Goal: Ask a question

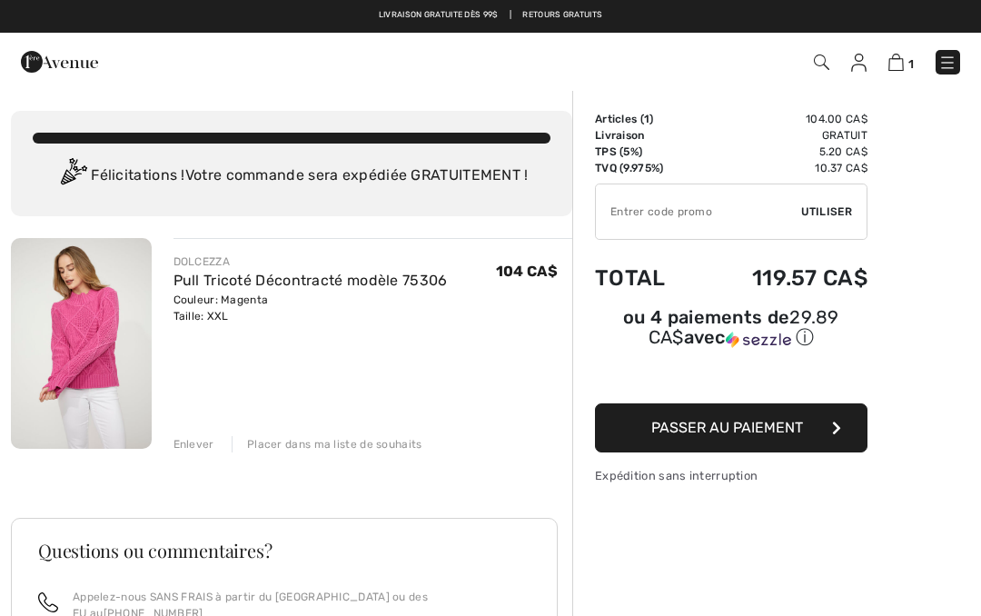
click at [97, 329] on img at bounding box center [81, 343] width 141 height 211
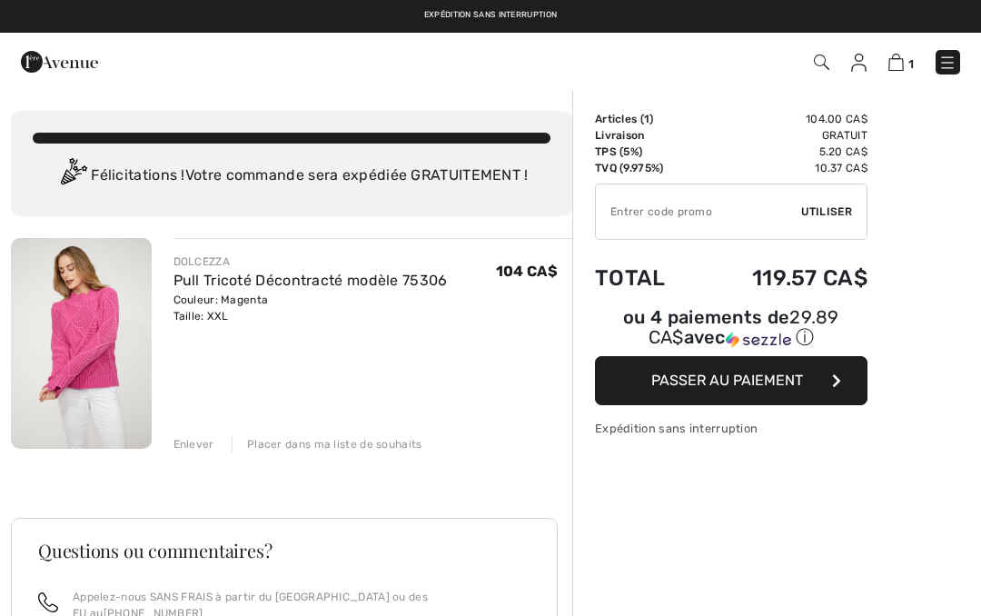
checkbox input "true"
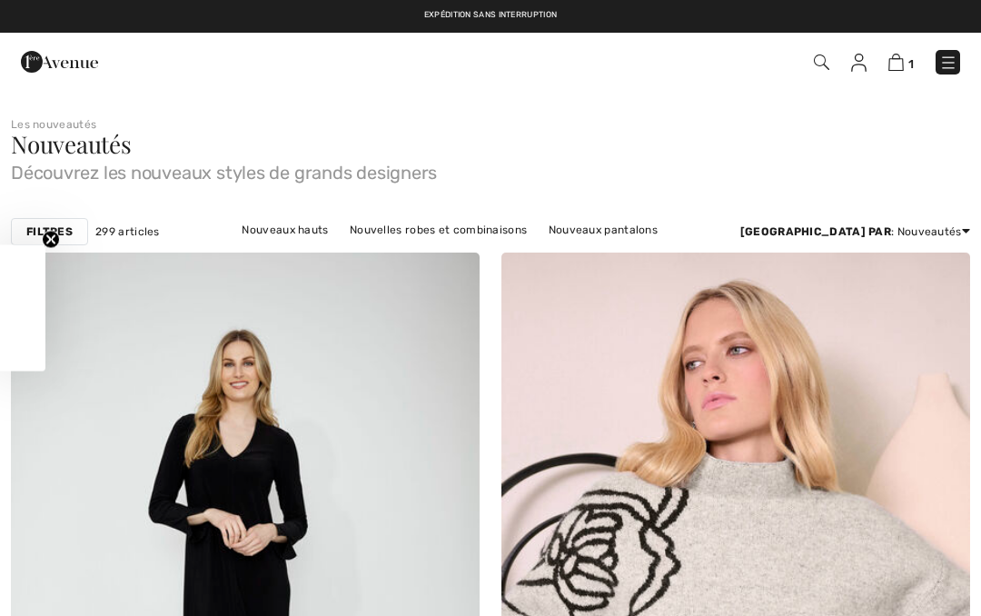
checkbox input "true"
click at [885, 61] on span "1" at bounding box center [691, 62] width 537 height 25
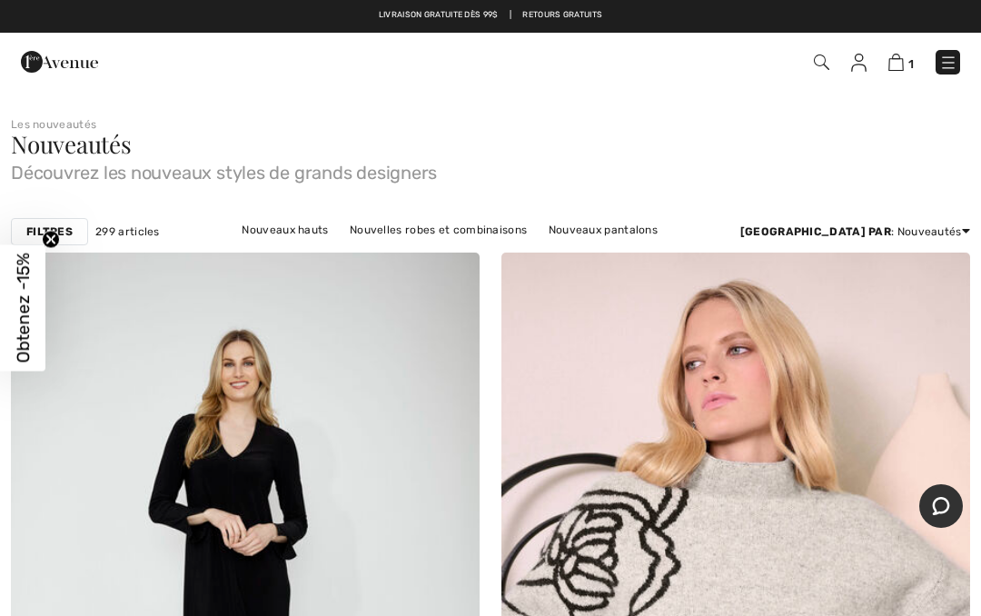
click at [893, 65] on img at bounding box center [895, 62] width 15 height 17
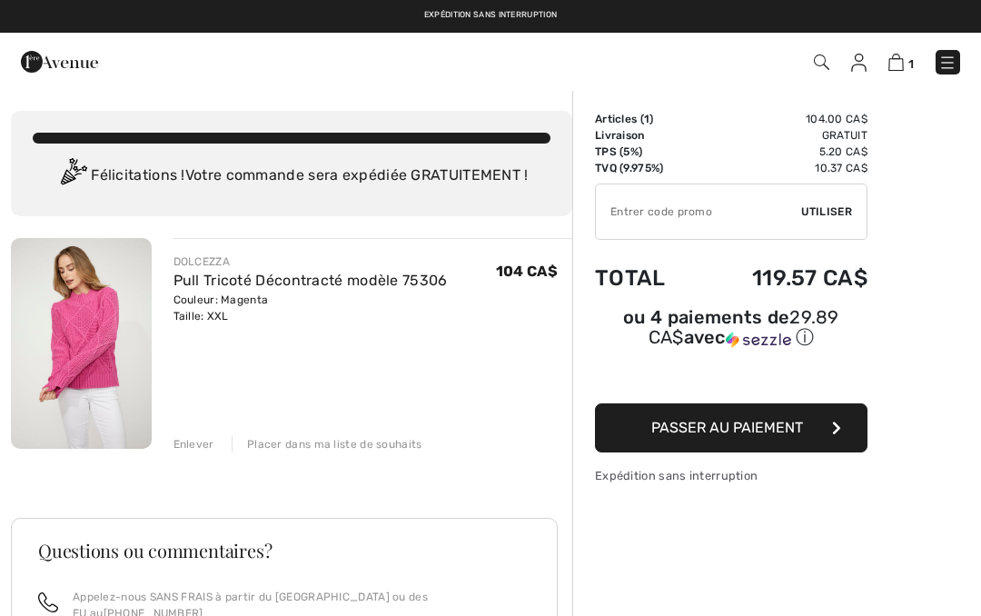
checkbox input "true"
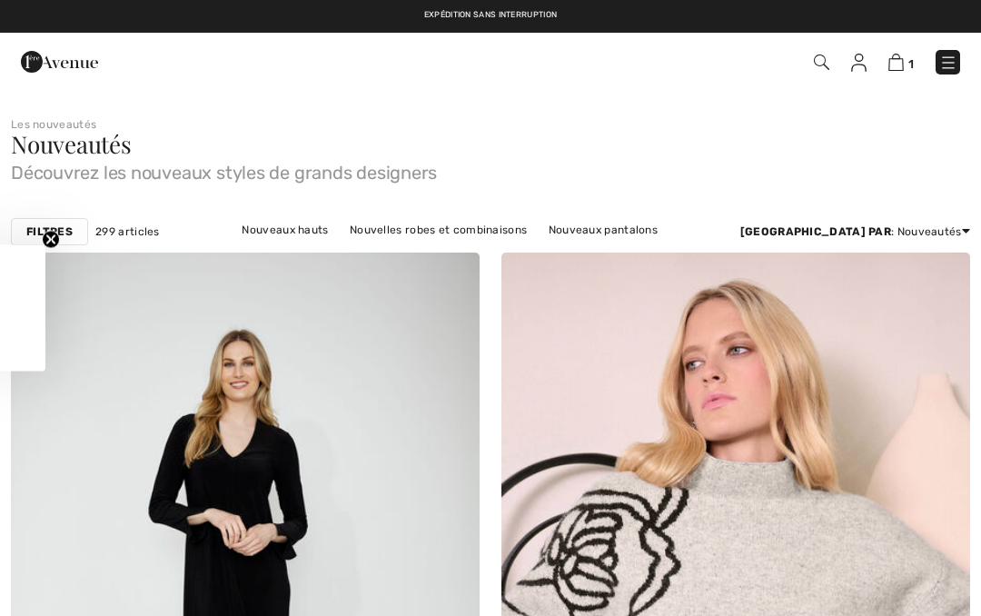
checkbox input "true"
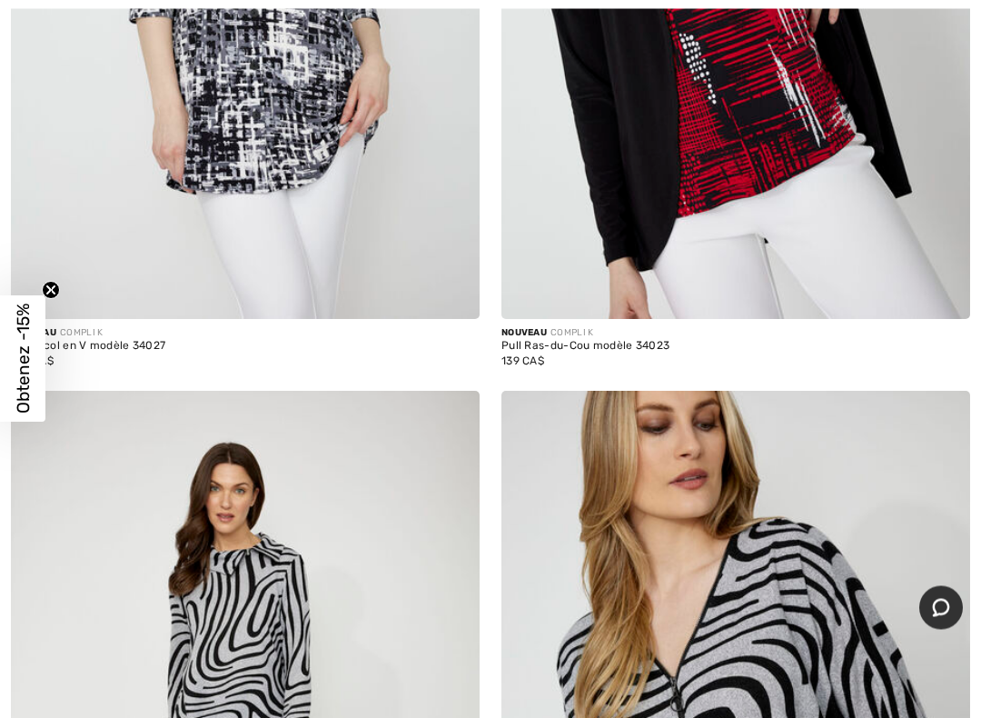
scroll to position [2990, 0]
click at [946, 605] on icon "Chat" at bounding box center [941, 608] width 18 height 18
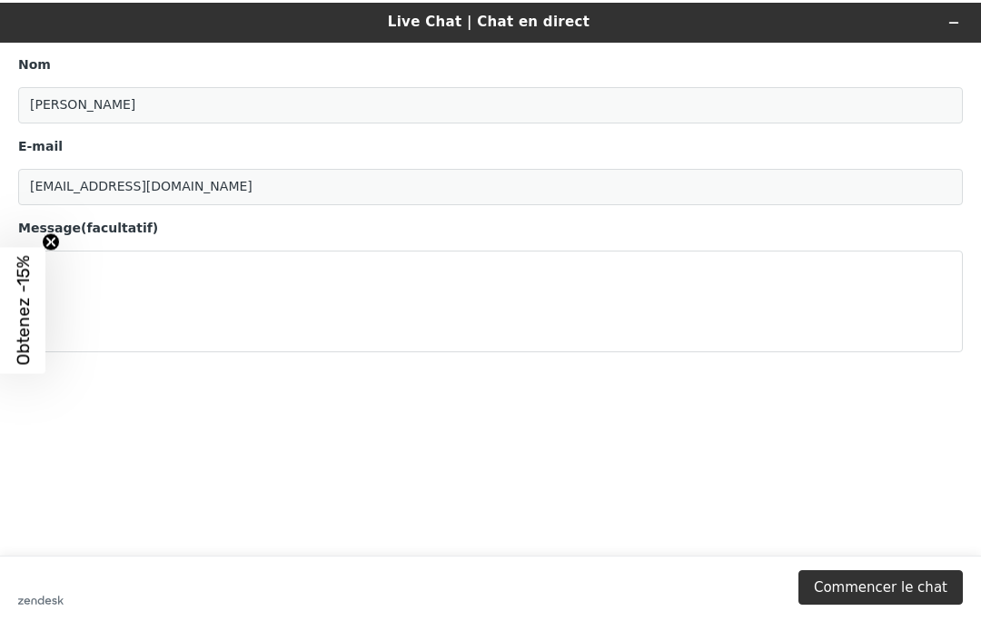
scroll to position [0, 0]
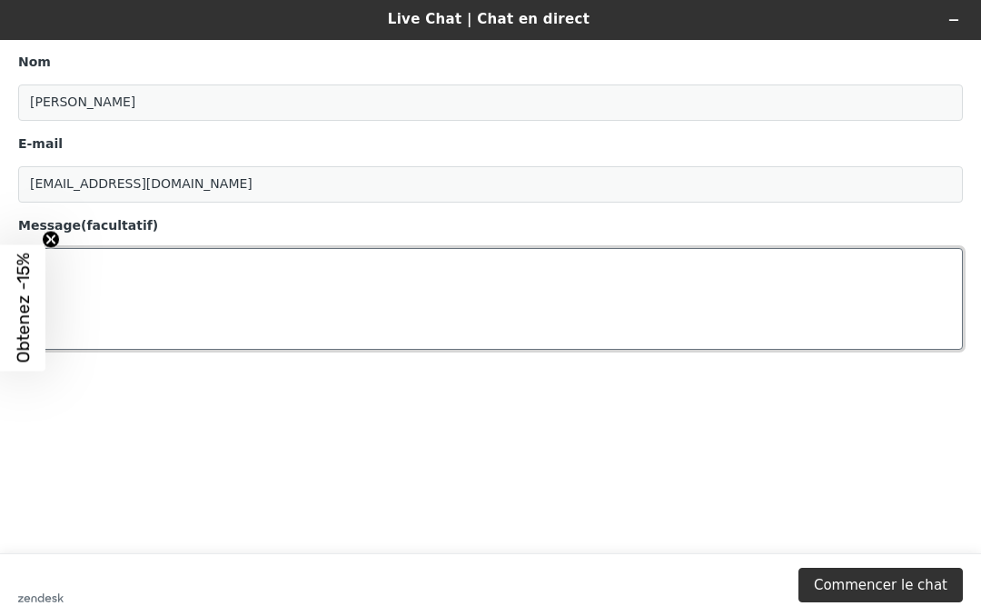
click at [74, 264] on textarea "Message (facultatif)" at bounding box center [490, 299] width 945 height 102
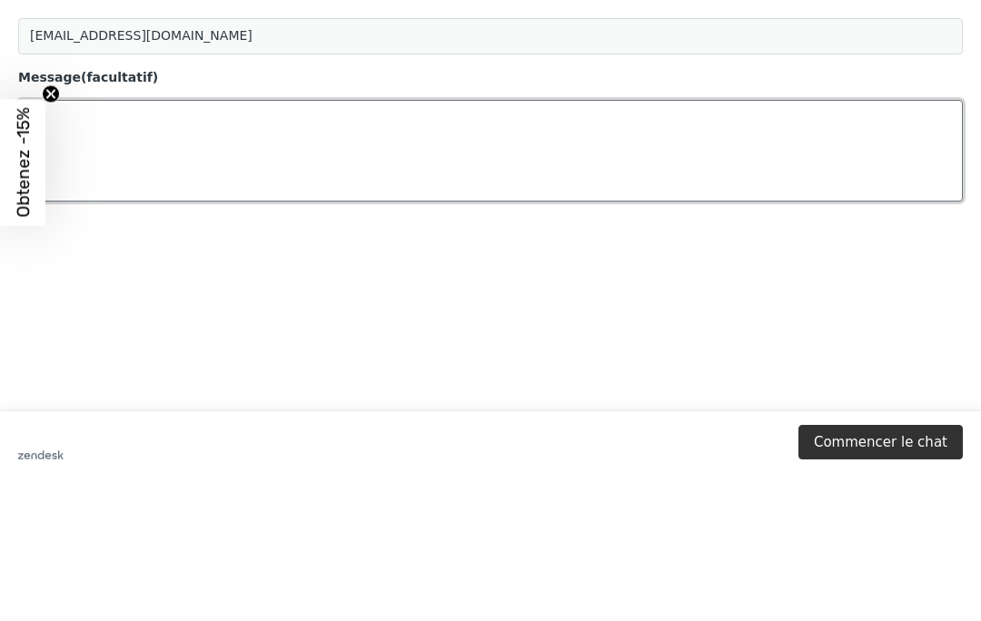
click at [59, 125] on textarea "Message (facultatif)" at bounding box center [490, 151] width 945 height 102
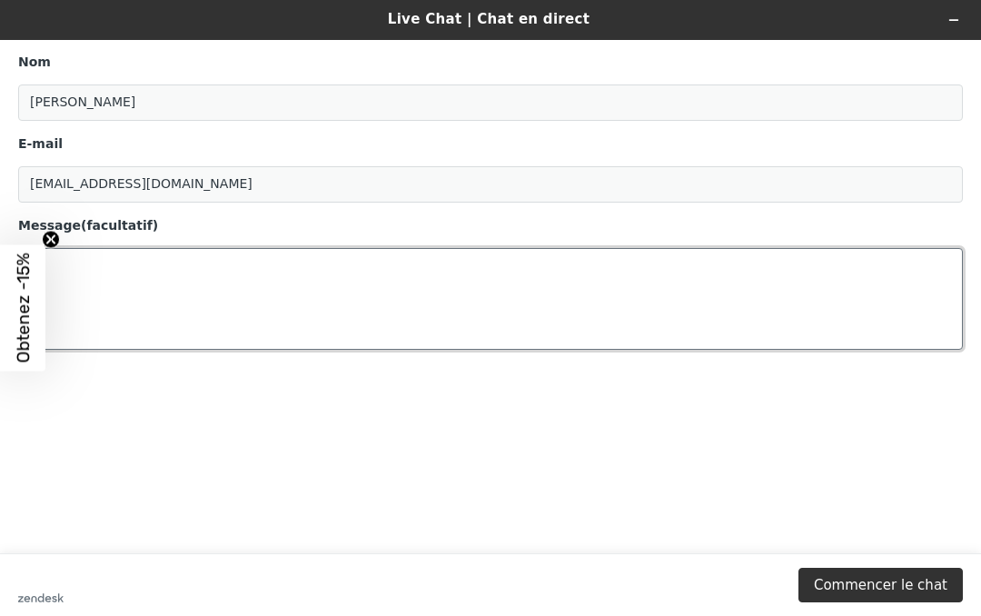
click at [57, 278] on textarea "Message (facultatif)" at bounding box center [490, 299] width 945 height 102
click at [85, 286] on textarea "Message (facultatif)" at bounding box center [490, 299] width 945 height 102
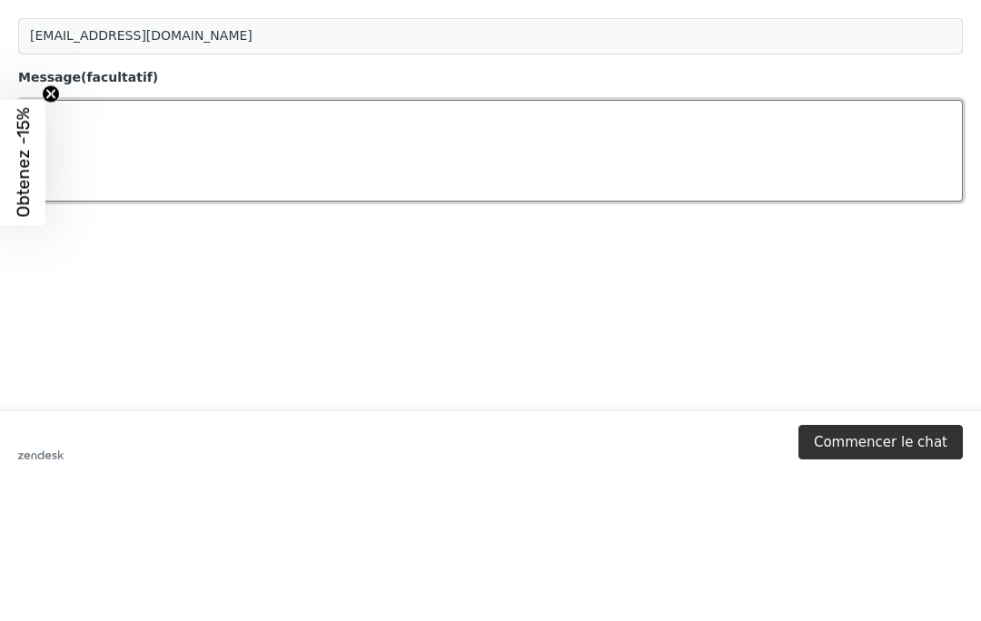
click at [105, 133] on textarea "Message (facultatif)" at bounding box center [490, 151] width 945 height 102
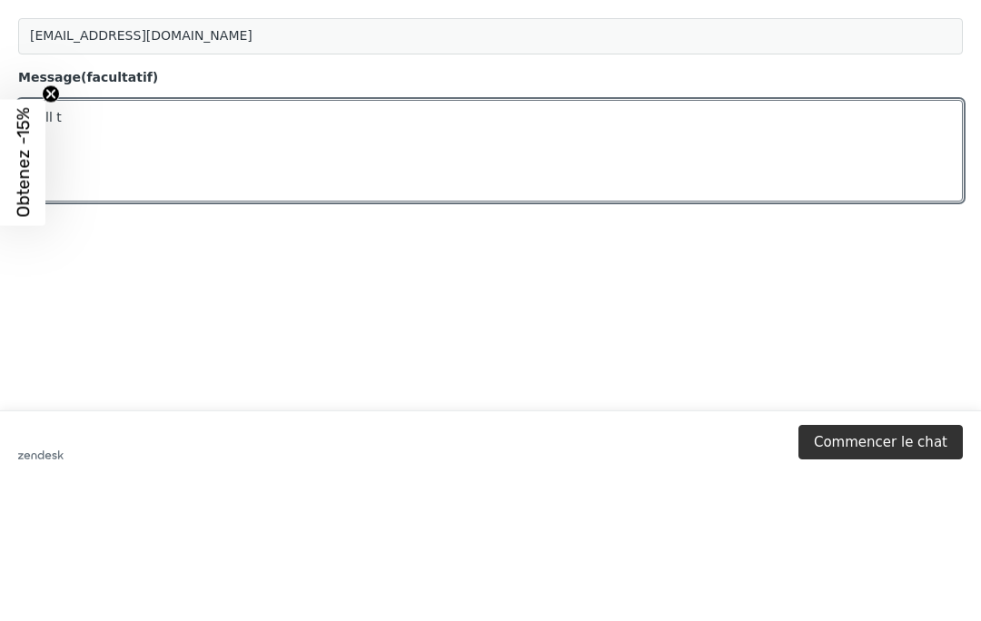
click at [45, 233] on circle "Close teaser" at bounding box center [51, 241] width 17 height 17
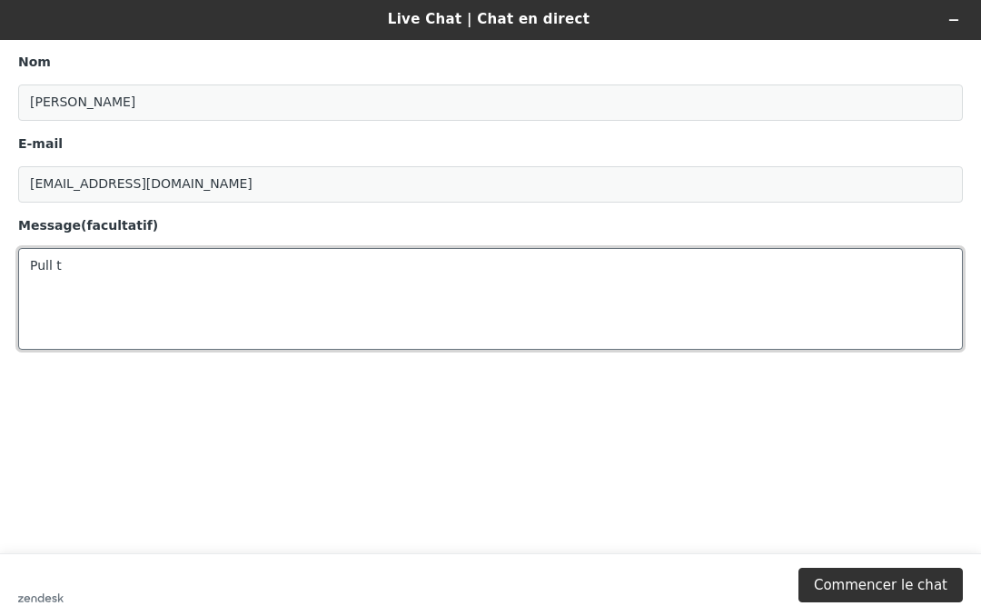
click at [69, 272] on textarea "Pull t" at bounding box center [490, 299] width 945 height 102
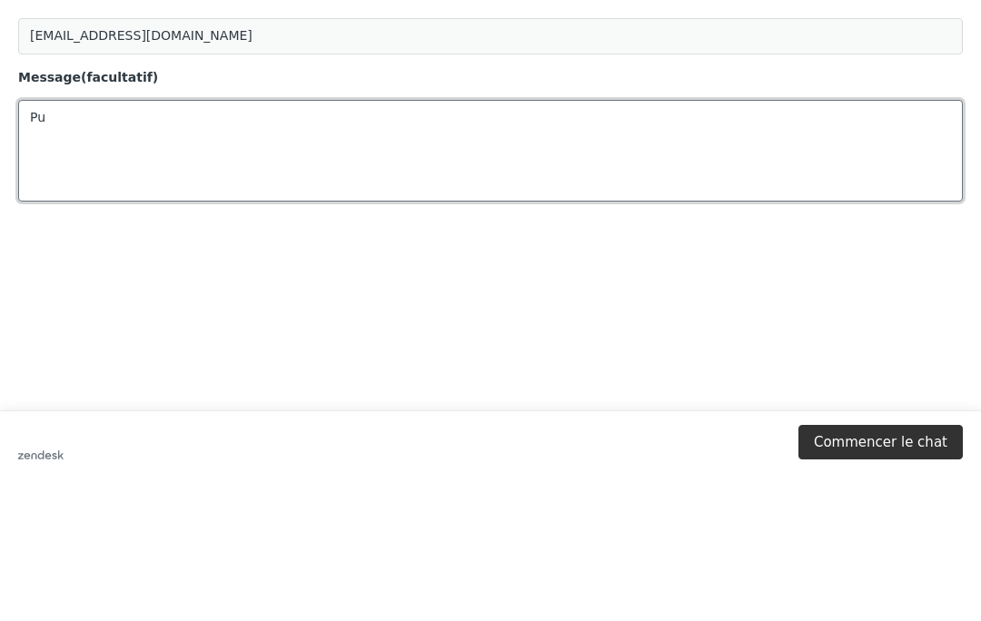
type textarea "P"
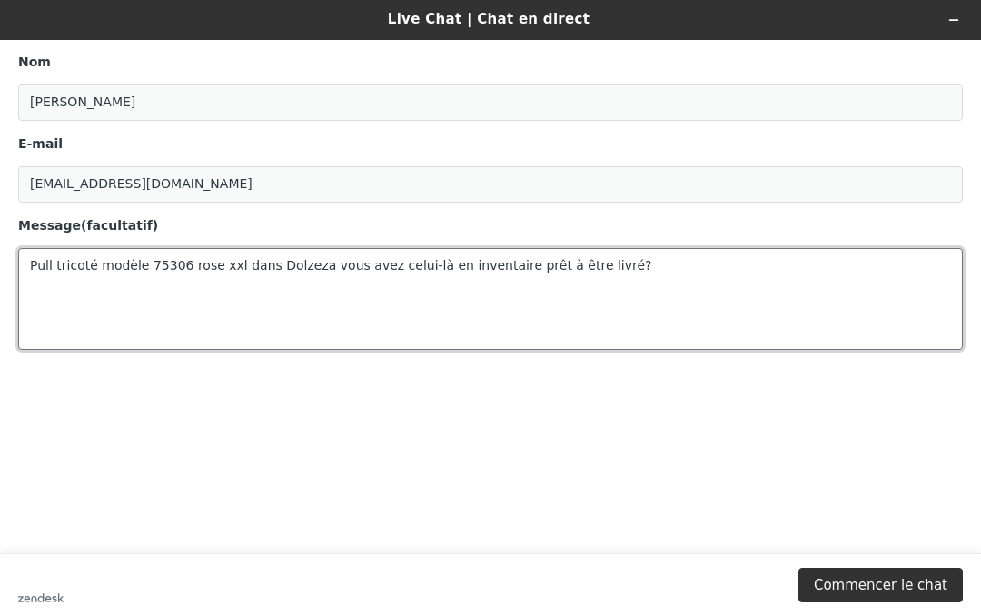
type textarea "Pull tricoté modèle 75306 rose xxl dans Dolzeza vous avez celui-là en inventair…"
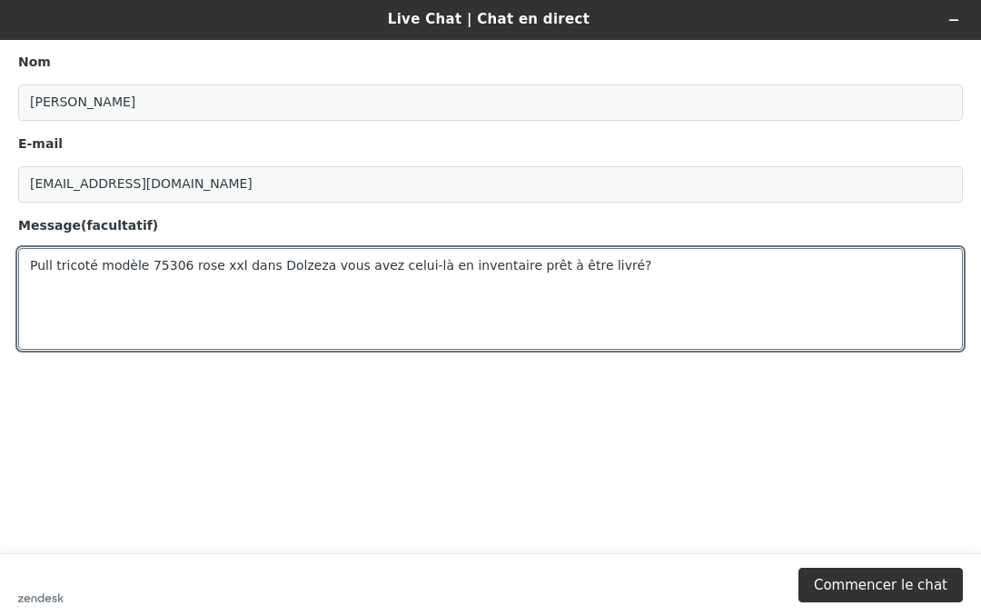
click at [871, 593] on button "Commencer le chat" at bounding box center [880, 585] width 164 height 35
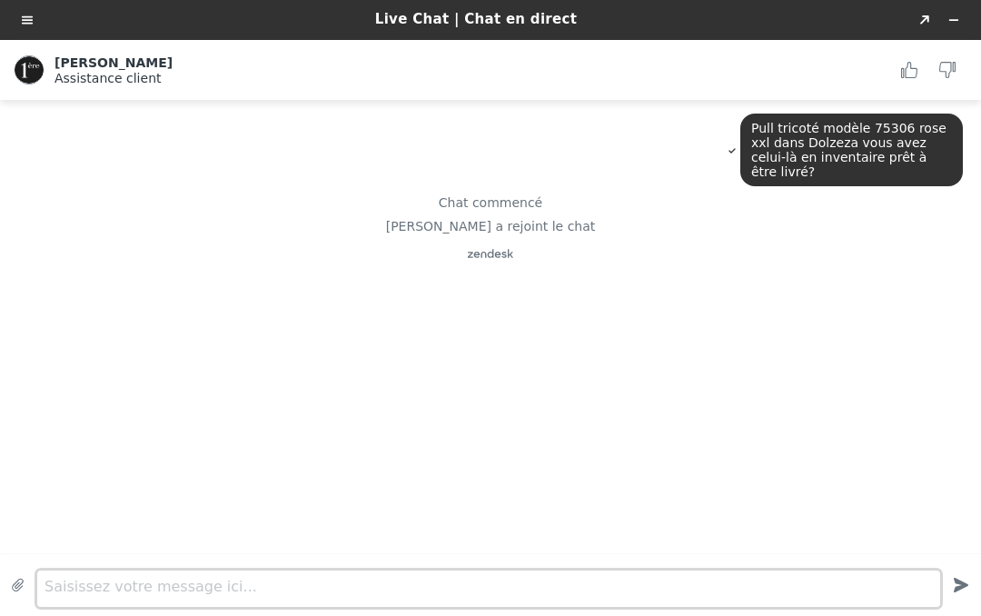
click at [56, 595] on textarea "Saisissez votre message ici..." at bounding box center [488, 588] width 903 height 36
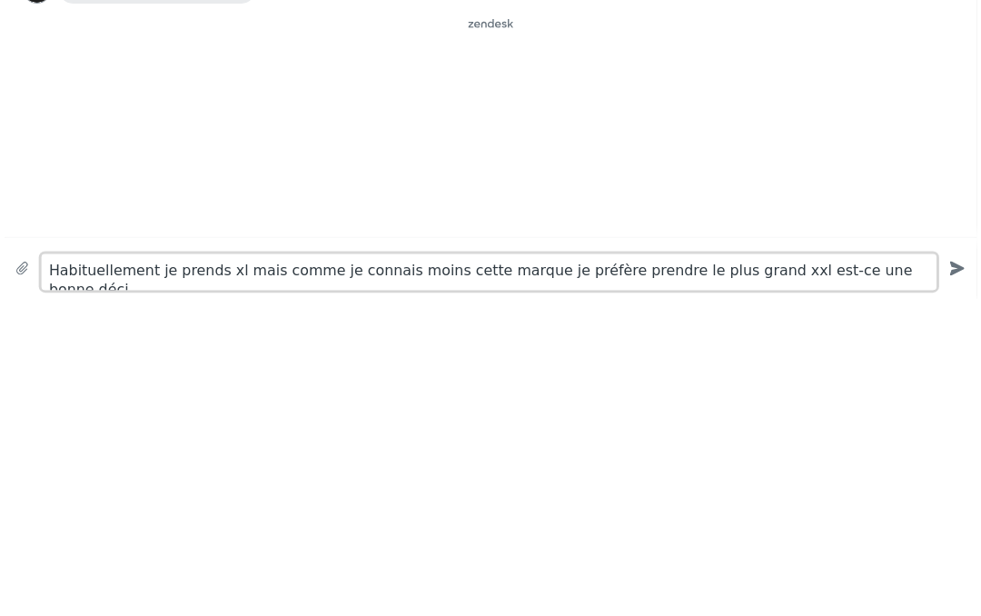
scroll to position [7, 0]
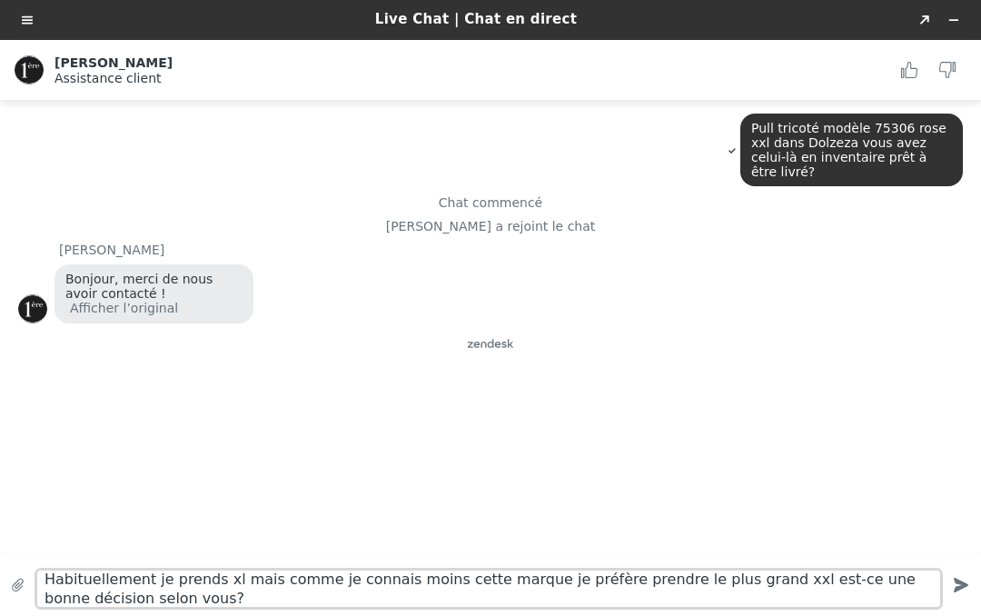
type textarea "Habituellement je prends xl mais comme je connais moins cette marque je préfère…"
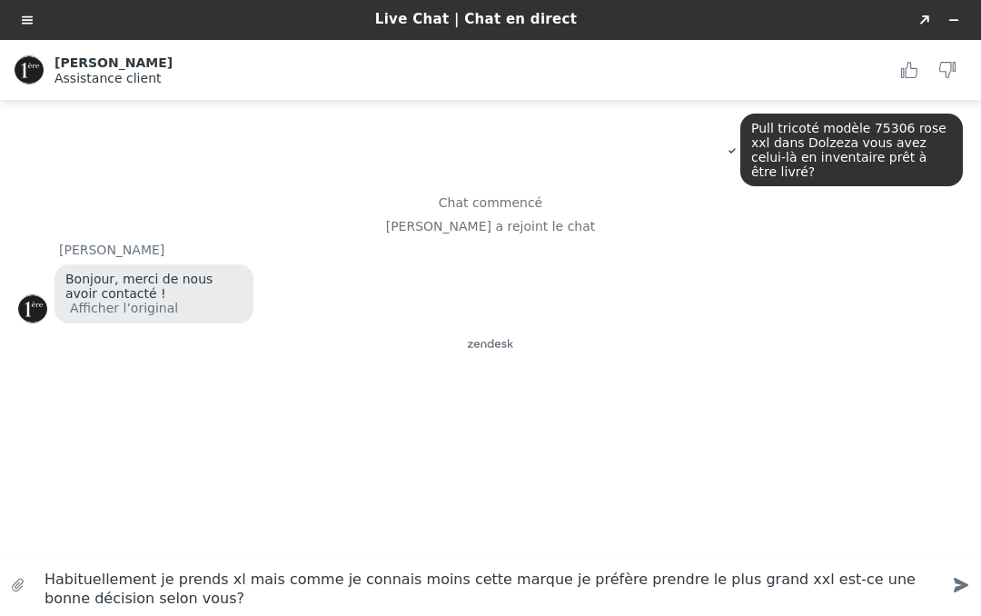
click at [968, 579] on icon "Created with sketchtool." at bounding box center [961, 585] width 33 height 33
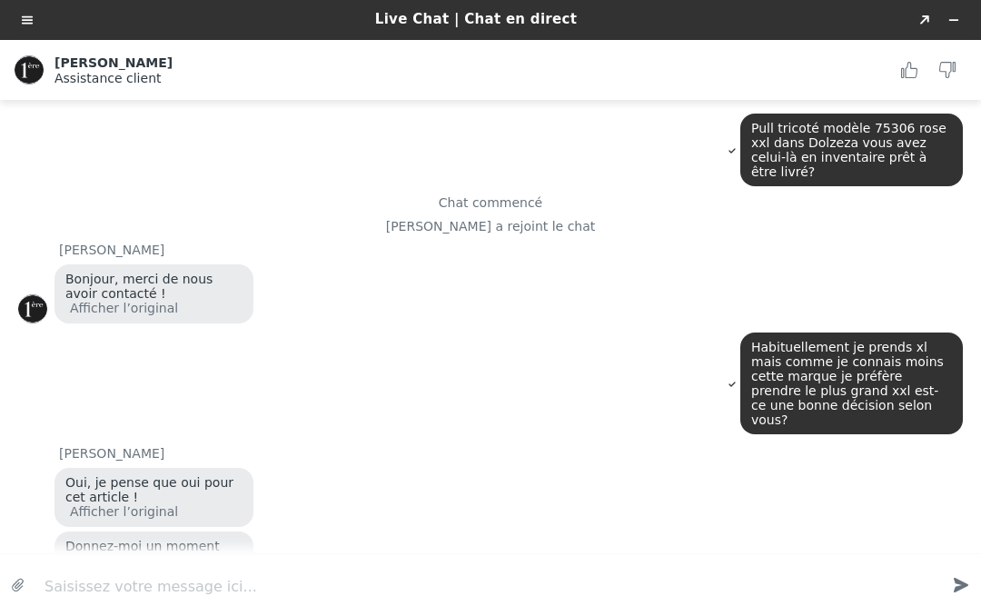
scroll to position [45, 0]
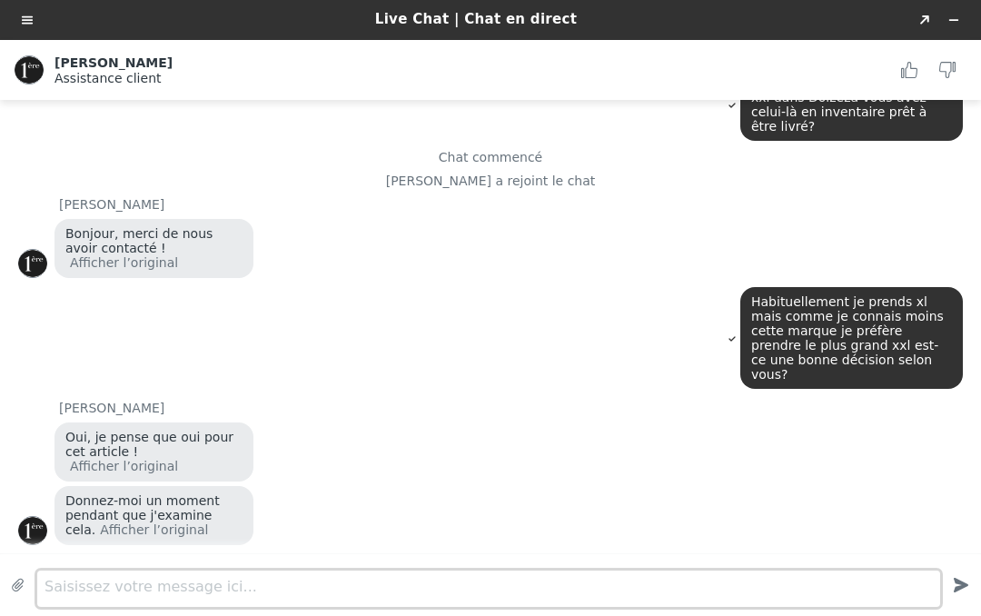
click at [54, 596] on textarea "Saisissez votre message ici..." at bounding box center [488, 588] width 903 height 36
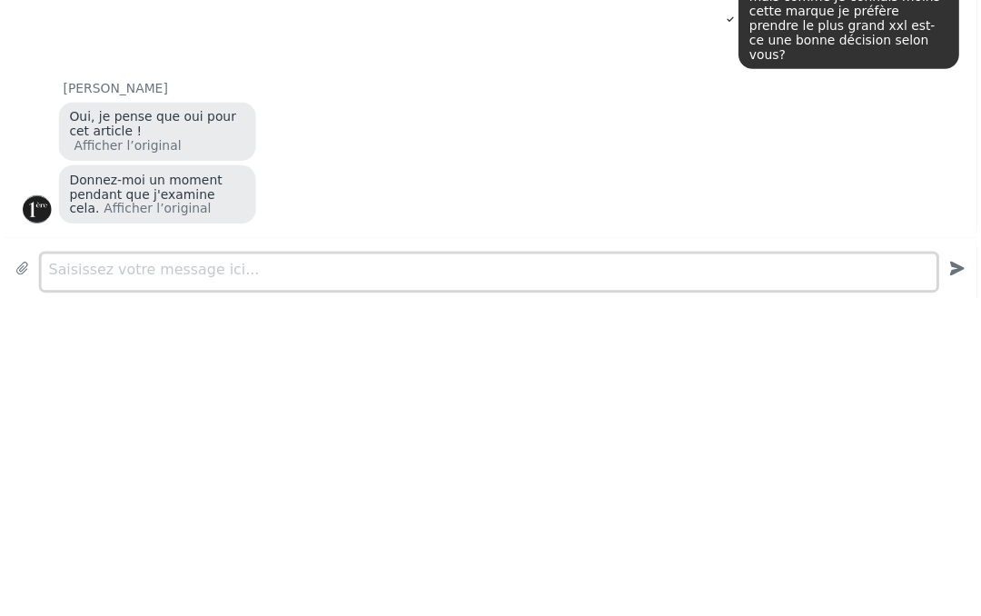
scroll to position [40, 0]
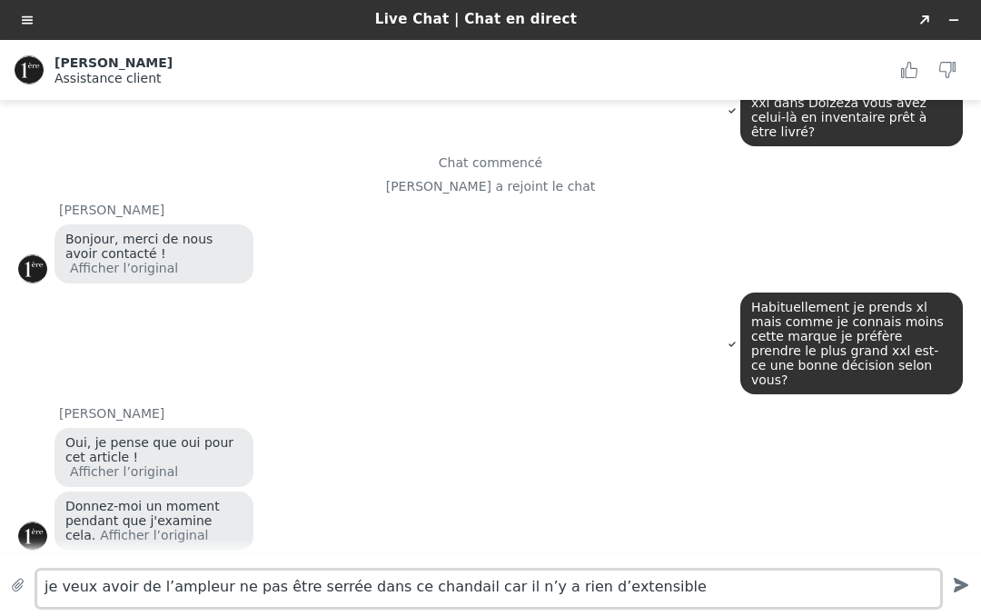
type textarea "je veux avoir de l’ampleur ne pas être serrée dans ce chandail car il n’y a rie…"
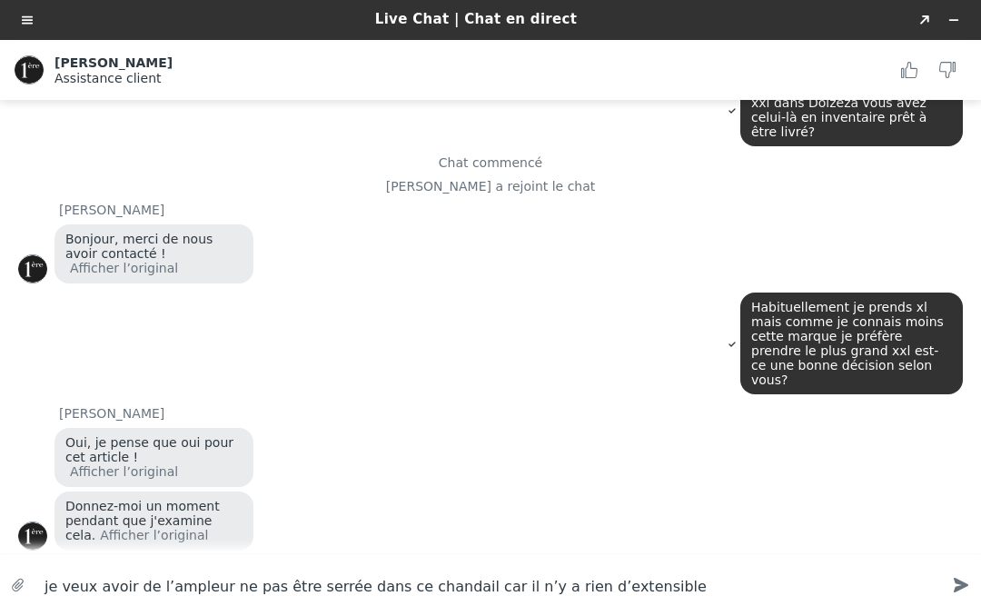
click at [965, 582] on icon "Created with sketchtool." at bounding box center [961, 585] width 33 height 33
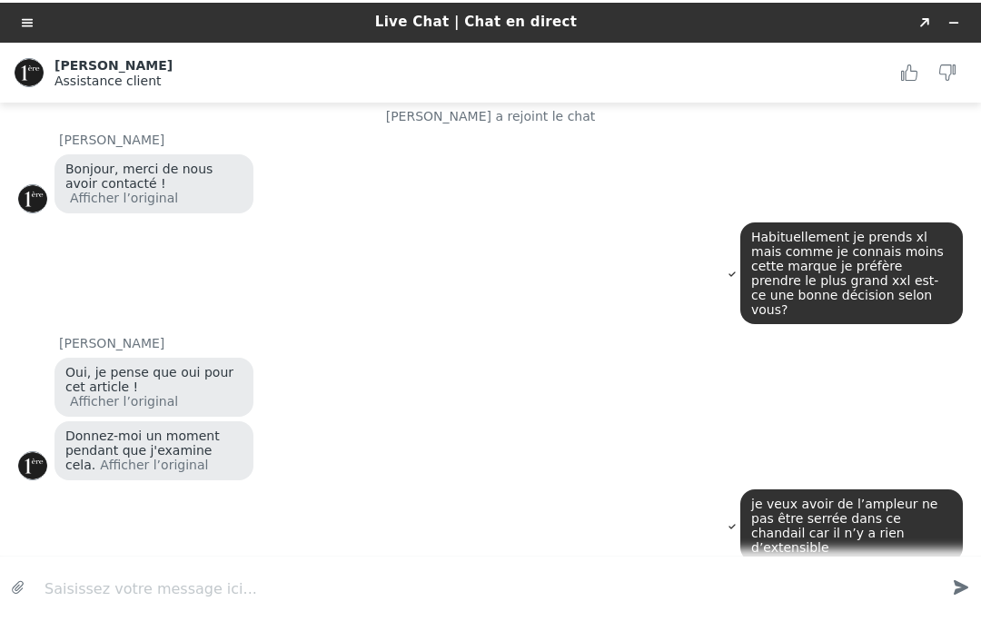
scroll to position [207, 0]
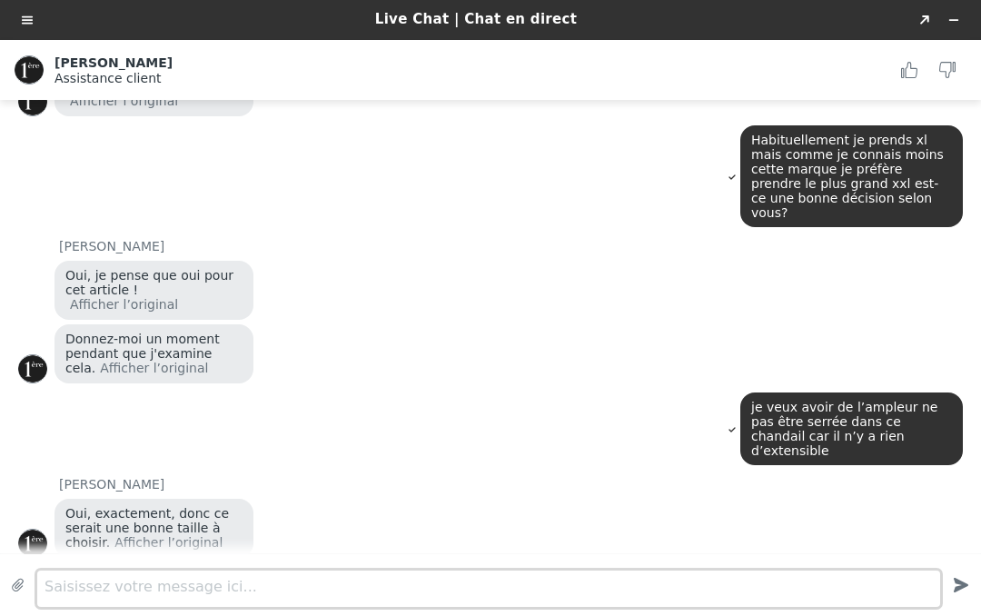
click at [51, 592] on textarea "Saisissez votre message ici..." at bounding box center [488, 588] width 903 height 36
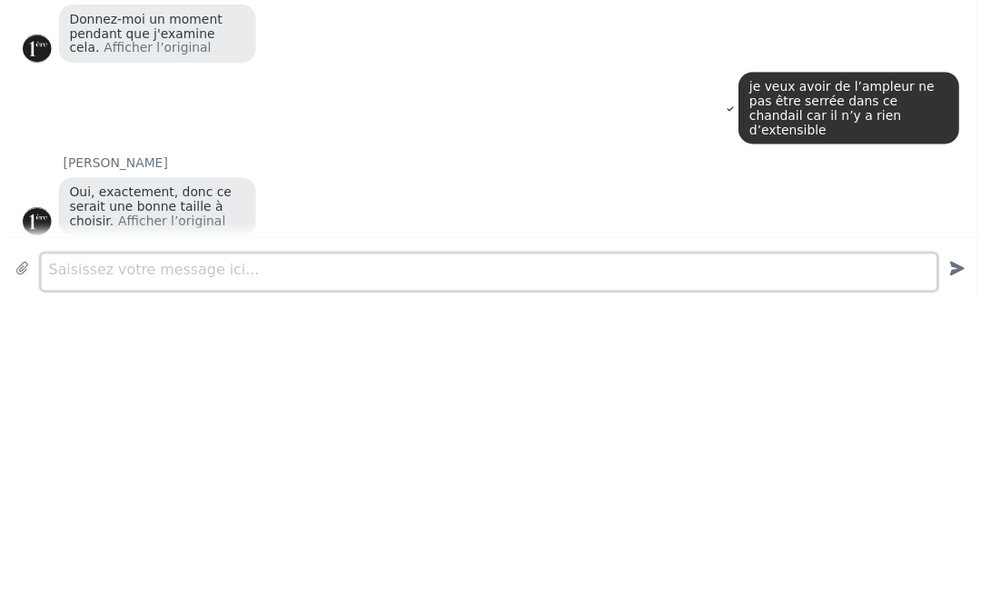
scroll to position [202, 0]
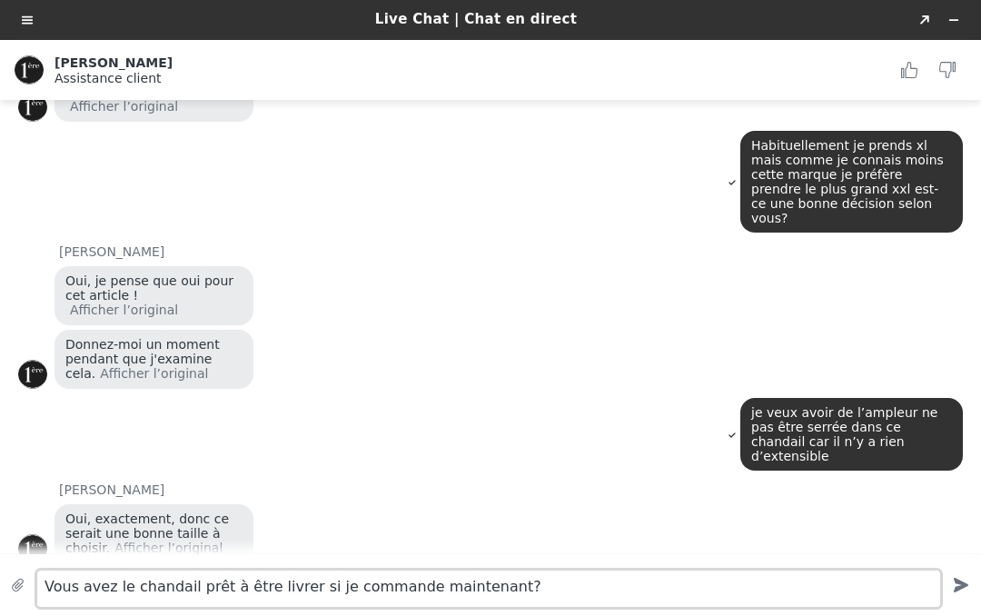
type textarea "Vous avez le chandail prêt à être livrer si je commande maintenant?"
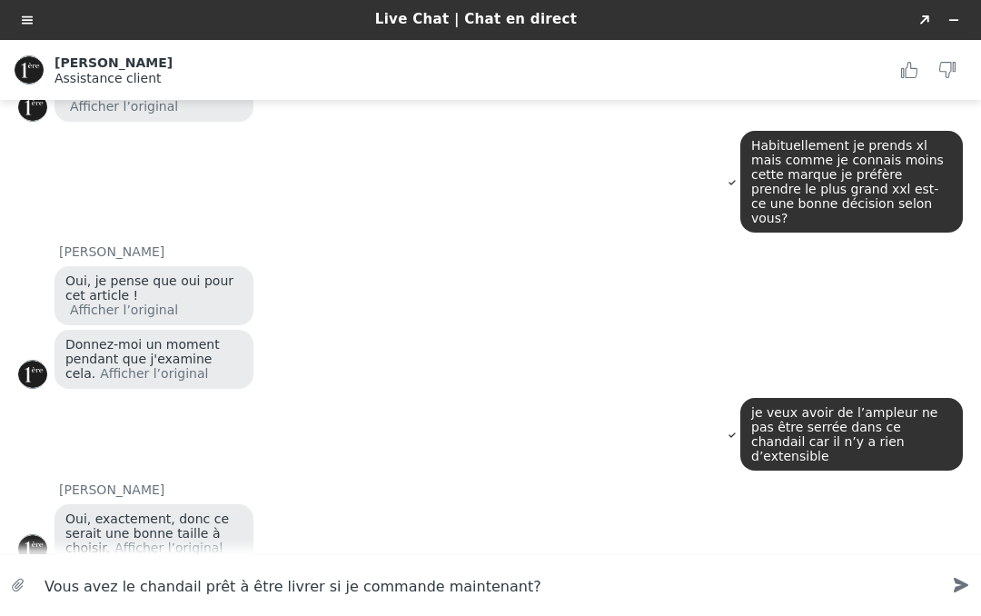
click at [966, 586] on icon "Envoyer" at bounding box center [961, 585] width 15 height 15
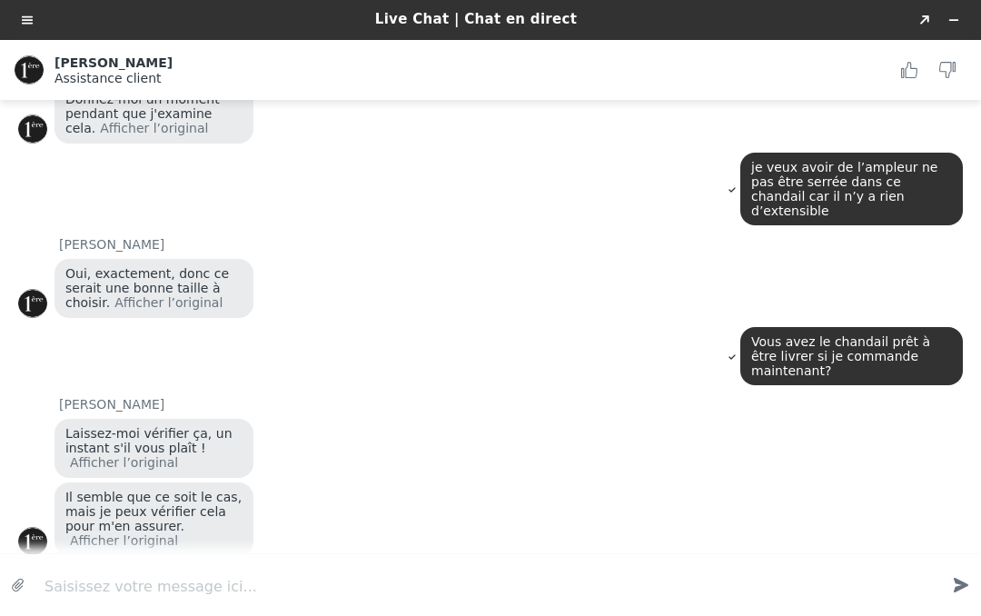
scroll to position [525, 0]
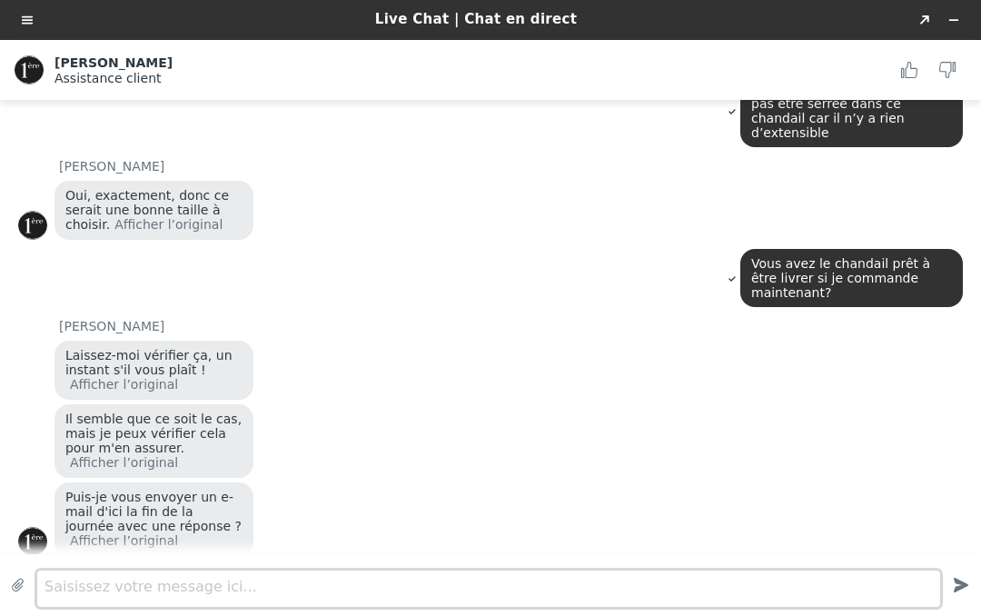
click at [59, 600] on textarea "Saisissez votre message ici..." at bounding box center [488, 588] width 903 height 36
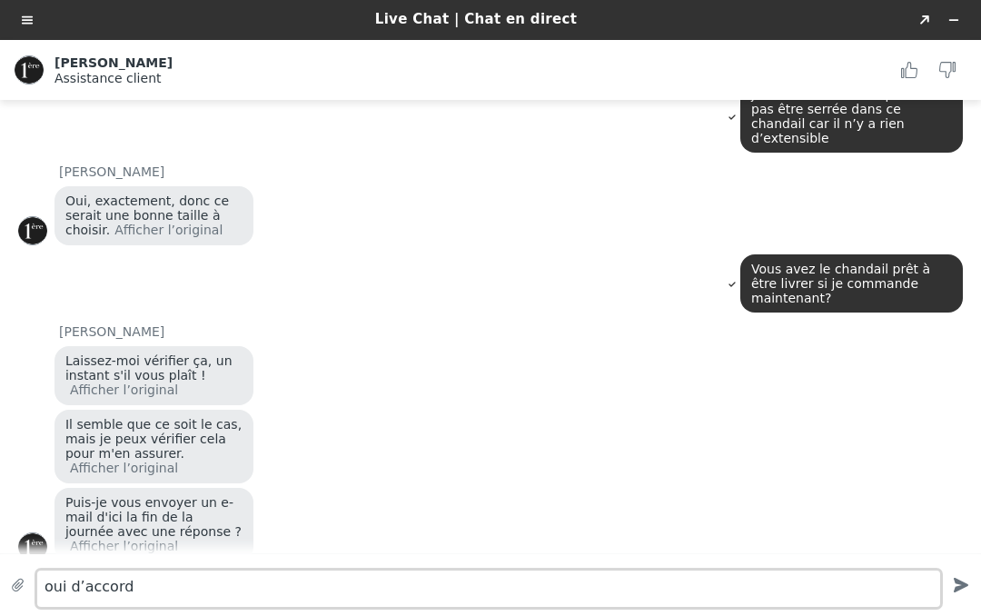
type textarea "oui d’accord"
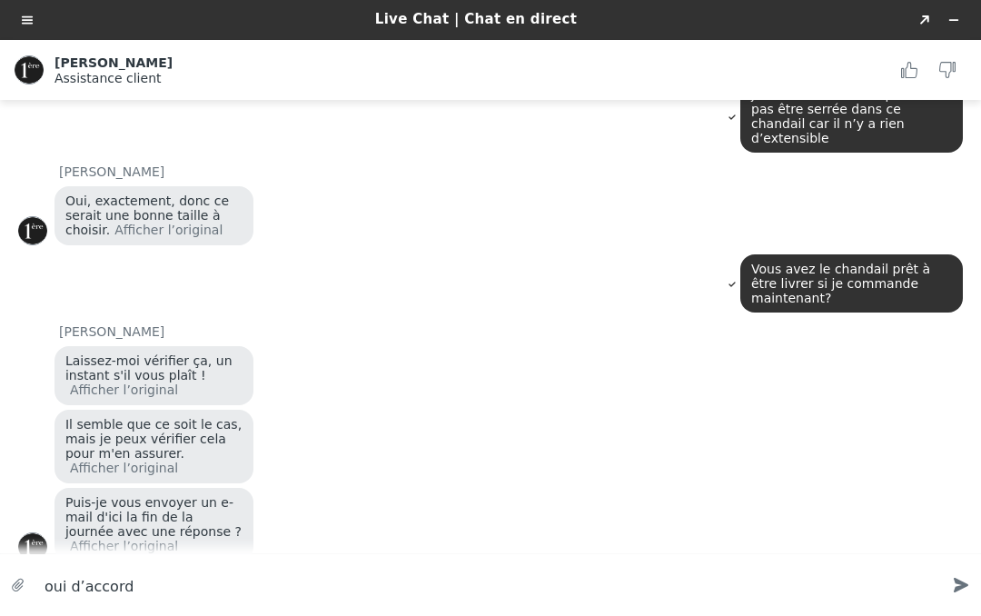
click at [967, 583] on icon "Created with sketchtool." at bounding box center [961, 585] width 33 height 33
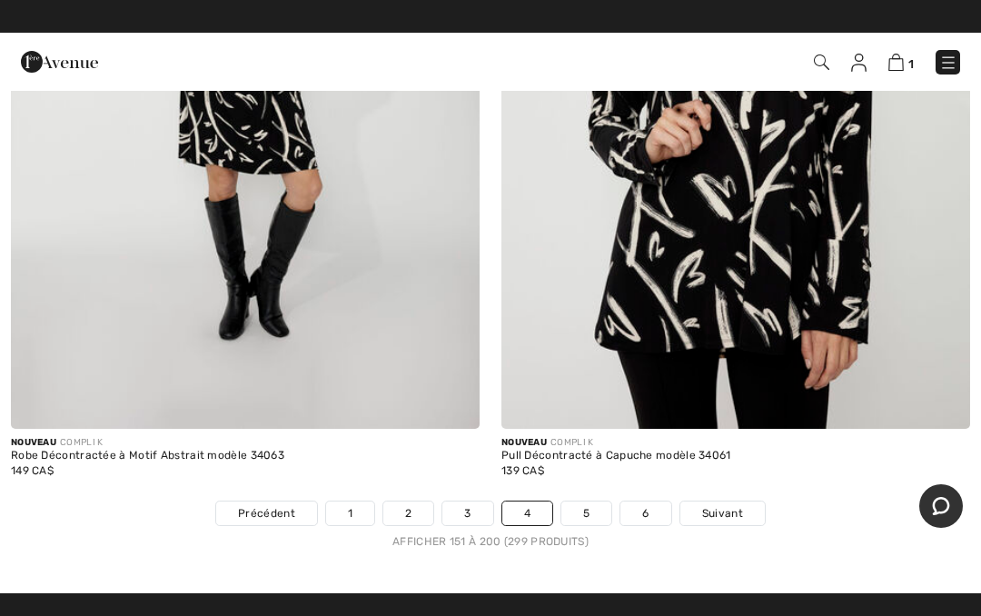
click at [584, 501] on link "5" at bounding box center [586, 513] width 50 height 24
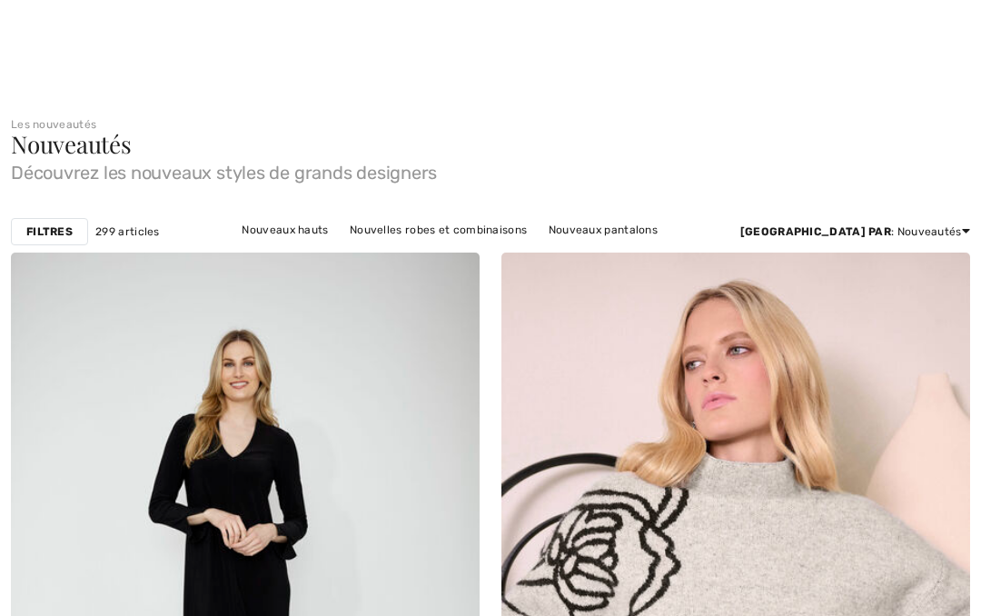
checkbox input "true"
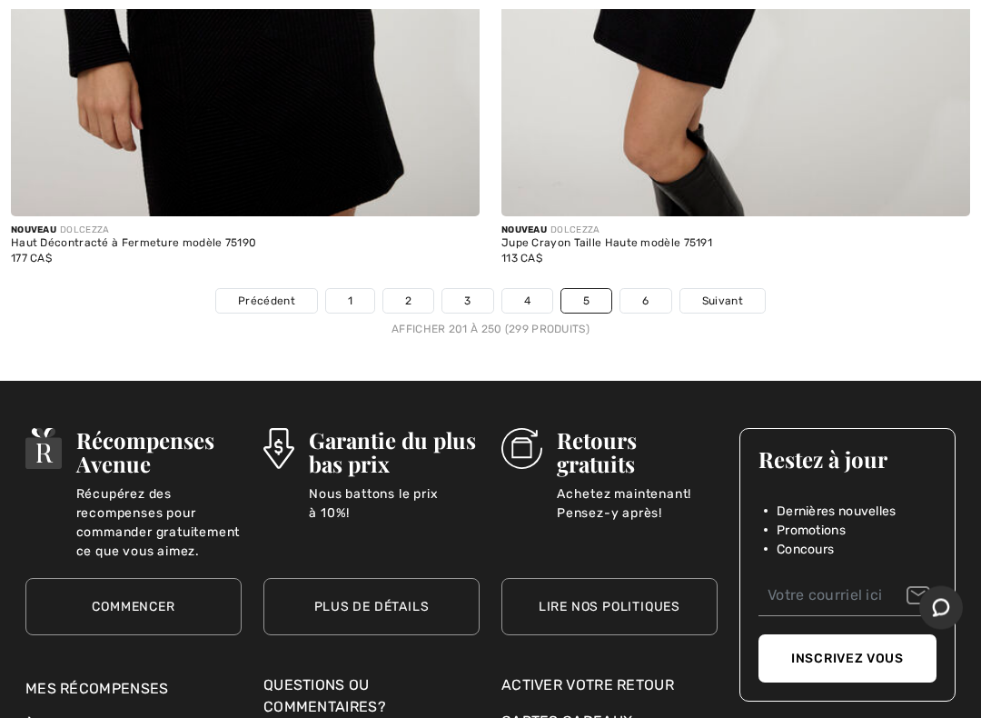
scroll to position [20012, 0]
click at [650, 289] on link "6" at bounding box center [645, 301] width 50 height 24
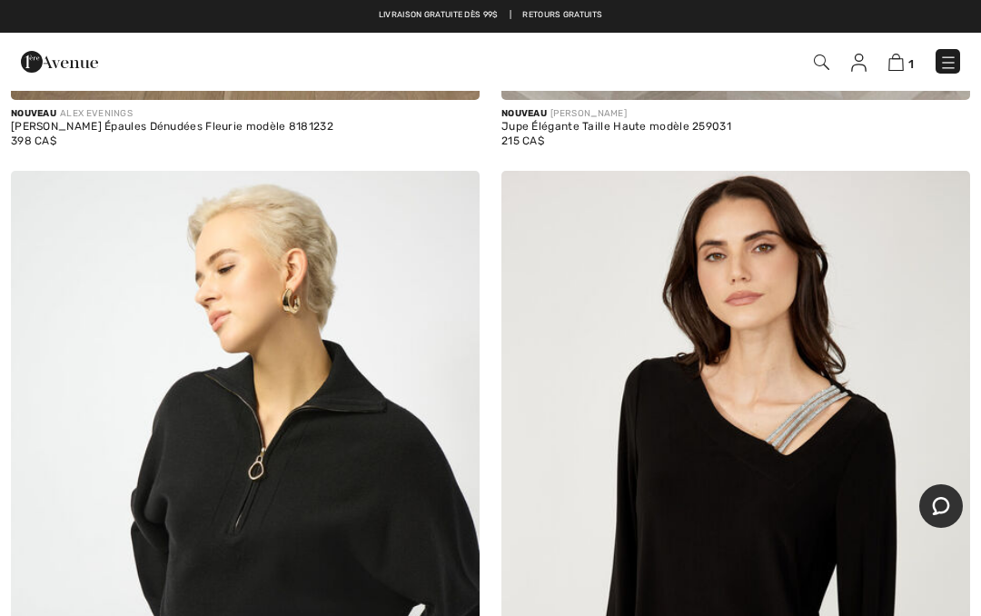
scroll to position [17708, 0]
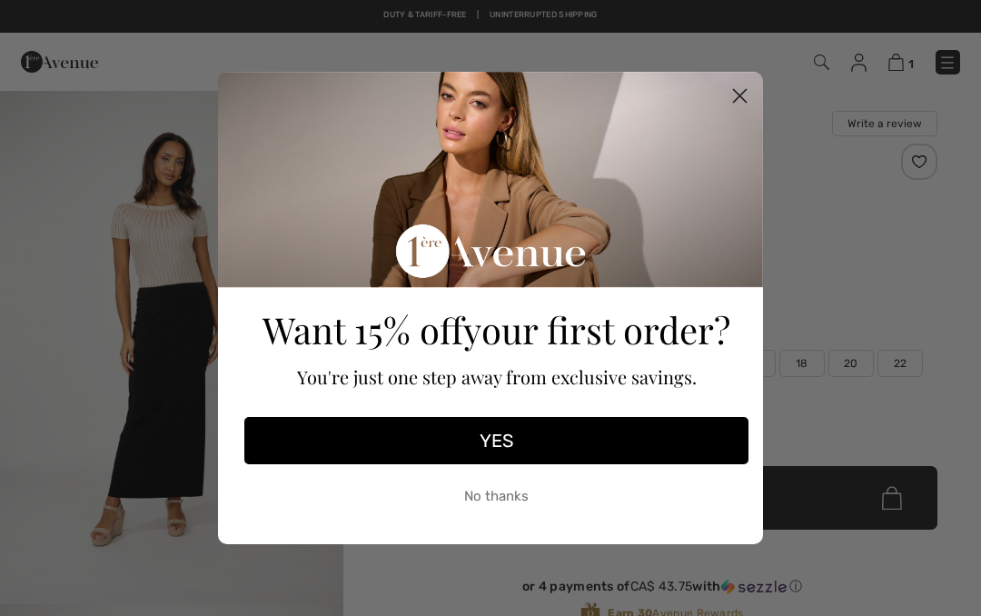
checkbox input "true"
click at [481, 505] on button "No thanks" at bounding box center [496, 495] width 504 height 45
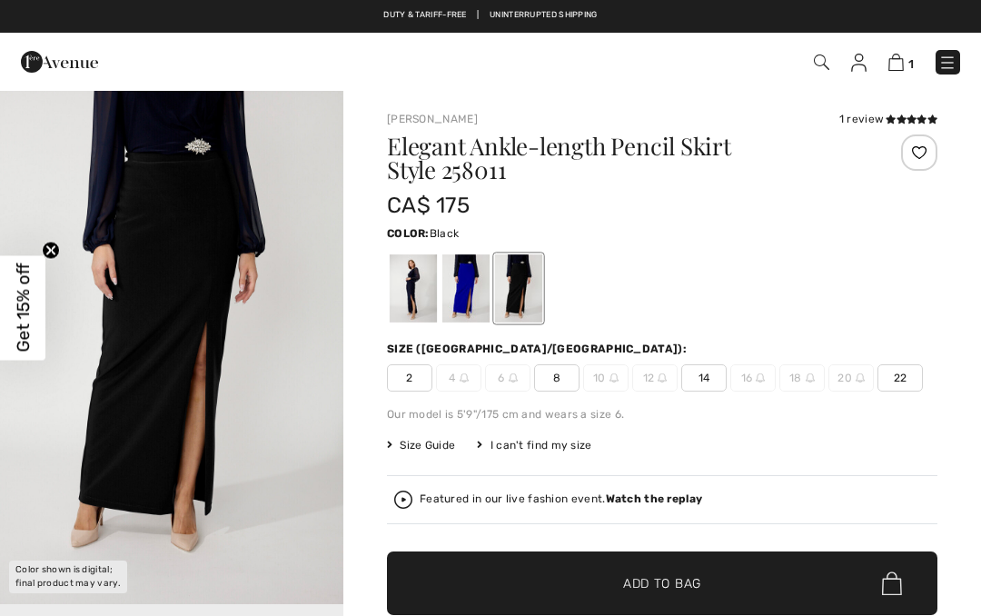
checkbox input "true"
